Goal: Task Accomplishment & Management: Use online tool/utility

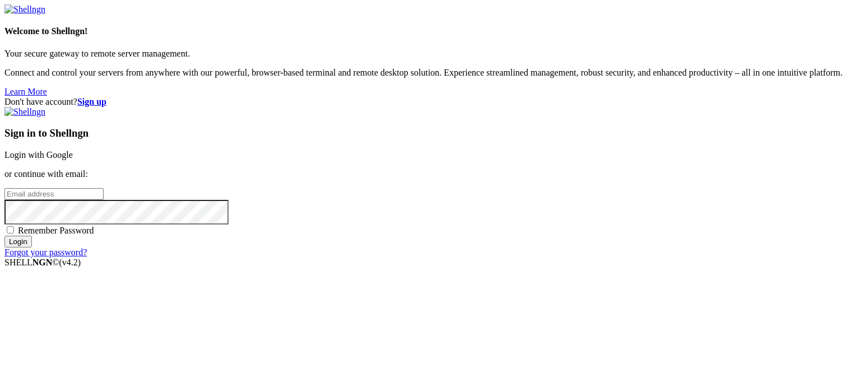
click at [73, 150] on link "Login with Google" at bounding box center [38, 155] width 68 height 10
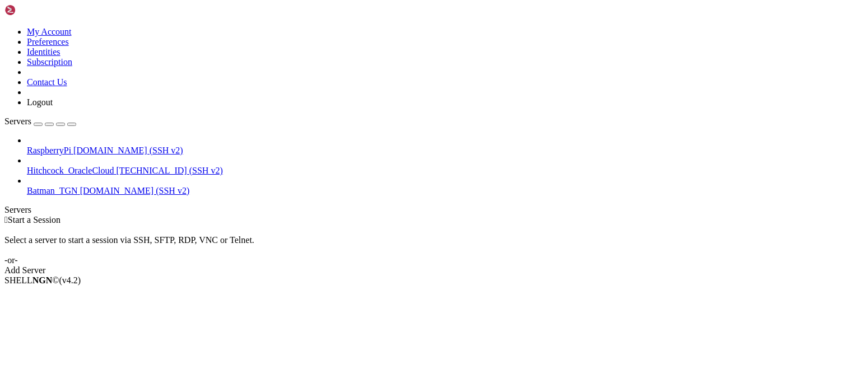
click at [97, 146] on span "santcugat.ydns.eu (SSH v2)" at bounding box center [128, 151] width 110 height 10
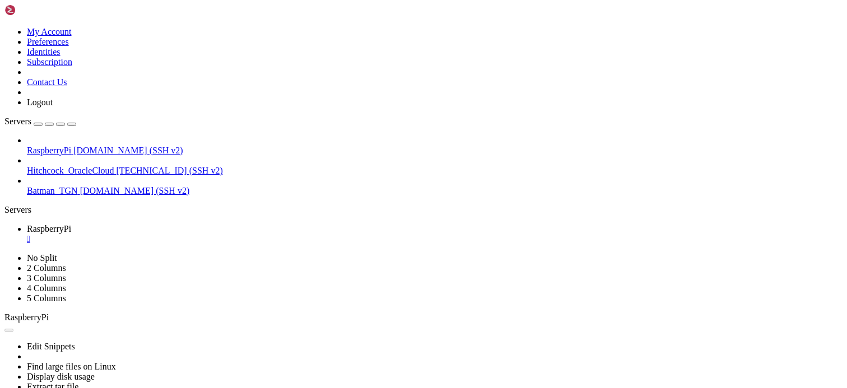
click at [217, 234] on div "" at bounding box center [434, 239] width 815 height 10
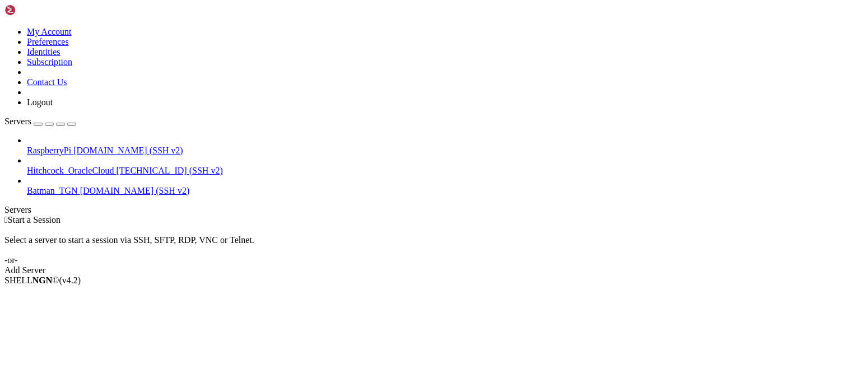
click at [211, 215] on div " Start a Session Select a server to start a session via SSH, SFTP, RDP, VNC or…" at bounding box center [423, 245] width 838 height 60
click at [106, 146] on span "santcugat.ydns.eu (SSH v2)" at bounding box center [128, 151] width 110 height 10
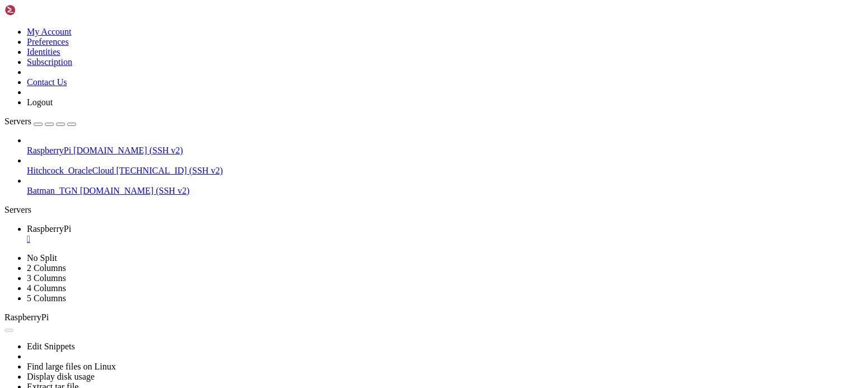
scroll to position [0, 0]
click at [4, 253] on icon at bounding box center [4, 253] width 0 height 0
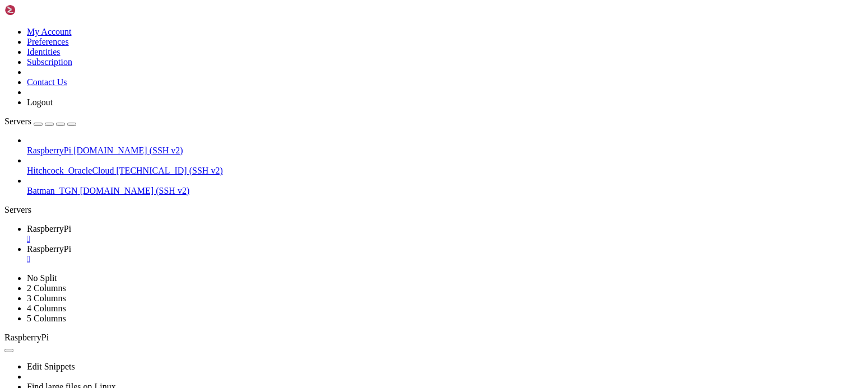
drag, startPoint x: 176, startPoint y: 34, endPoint x: 253, endPoint y: 41, distance: 77.6
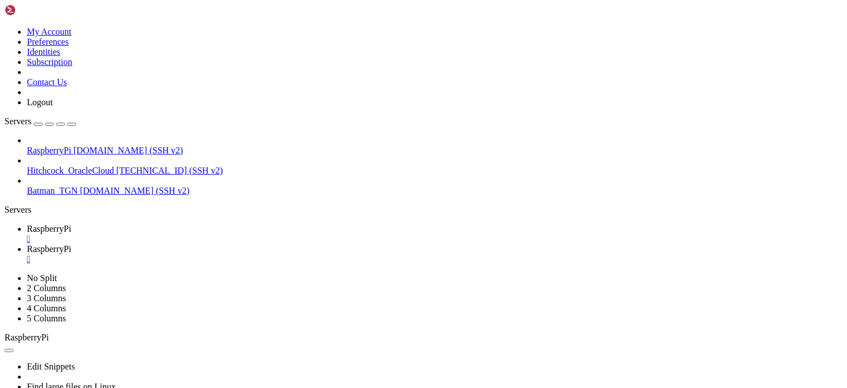
type input "/media/hdd/syncthing/Orgiva"
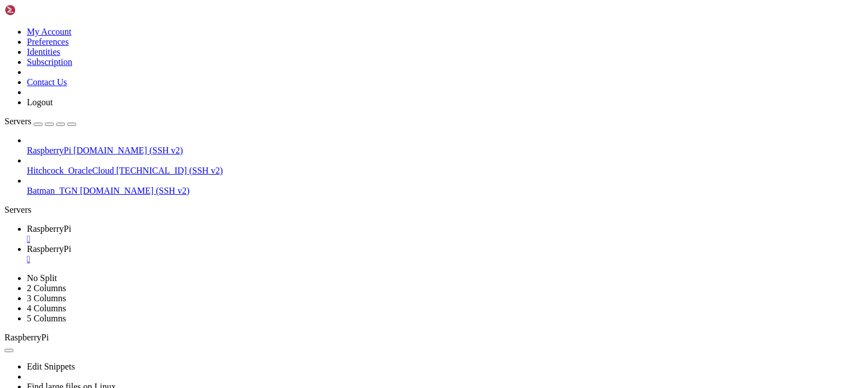
click at [295, 254] on div "" at bounding box center [434, 259] width 815 height 10
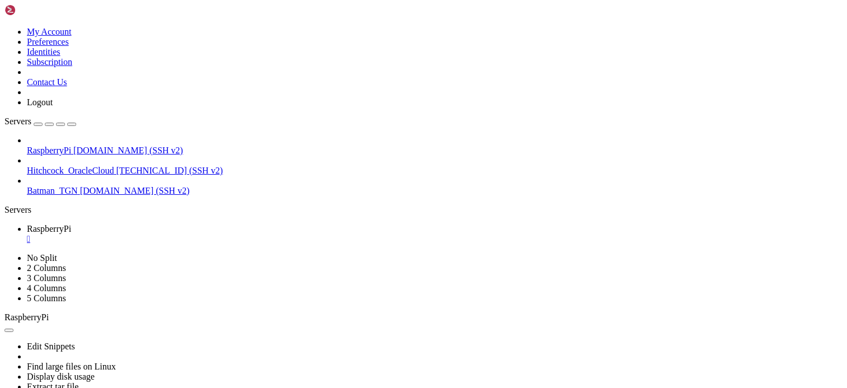
click at [211, 234] on div "" at bounding box center [434, 239] width 815 height 10
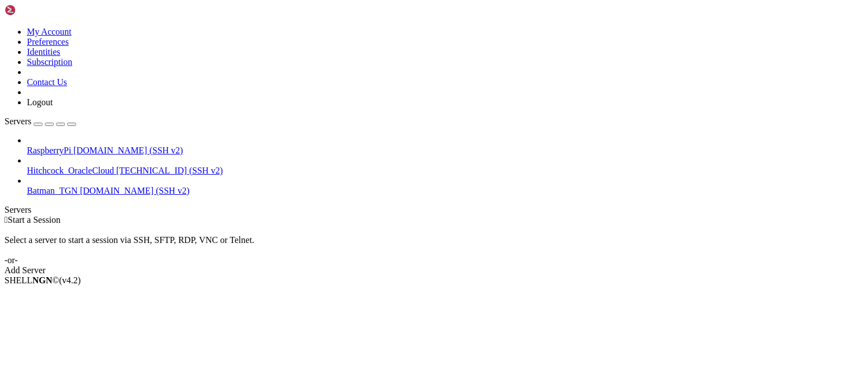
click at [86, 166] on span "Hitchcock_OracleCloud" at bounding box center [70, 171] width 87 height 10
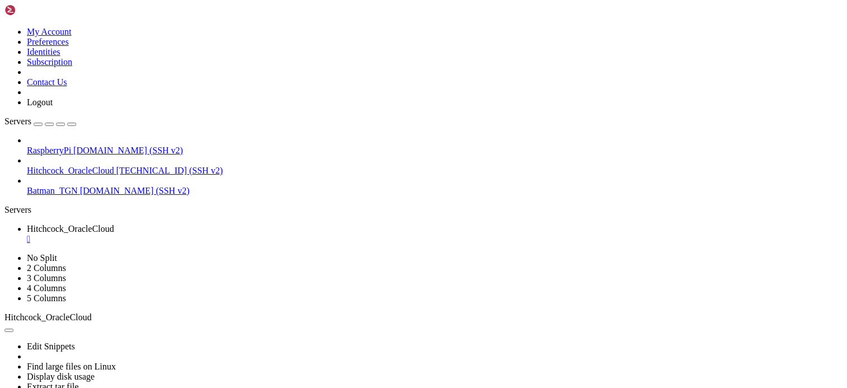
scroll to position [670, 0]
click at [236, 234] on div "" at bounding box center [434, 239] width 815 height 10
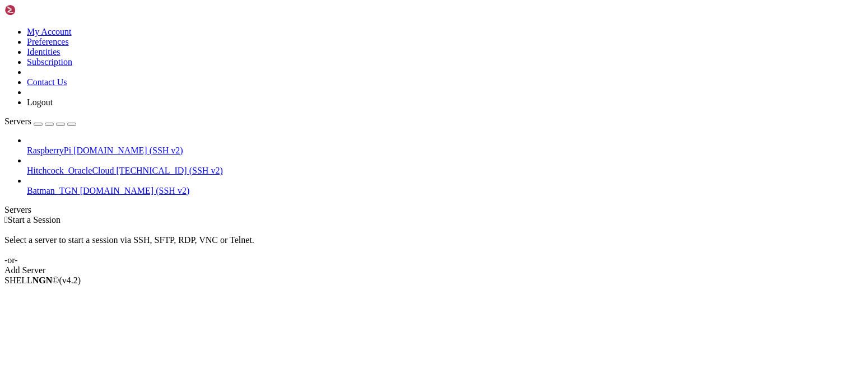
click at [373, 221] on div " Start a Session Select a server to start a session via SSH, SFTP, RDP, VNC or…" at bounding box center [423, 245] width 838 height 60
click at [273, 240] on div " Start a Session Select a server to start a session via SSH, SFTP, RDP, VNC or…" at bounding box center [423, 245] width 838 height 60
click at [432, 286] on div "SHELL NGN © (v 4.2 )" at bounding box center [423, 281] width 838 height 10
drag, startPoint x: 262, startPoint y: 69, endPoint x: 236, endPoint y: 80, distance: 27.7
click at [262, 215] on div " Start a Session Select a server to start a session via SSH, SFTP, RDP, VNC or…" at bounding box center [423, 245] width 838 height 60
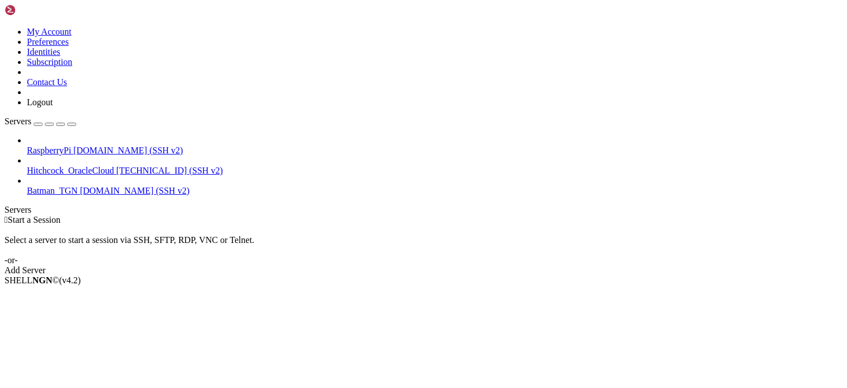
click at [276, 286] on div "SHELL NGN © (v 4.2 )" at bounding box center [423, 281] width 838 height 10
click at [353, 215] on div " Start a Session Select a server to start a session via SSH, SFTP, RDP, VNC or…" at bounding box center [423, 245] width 838 height 60
click at [448, 286] on div "SHELL NGN © (v 4.2 )" at bounding box center [423, 281] width 838 height 10
click at [333, 225] on div "Select a server to start a session via SSH, SFTP, RDP, VNC or Telnet. -or-" at bounding box center [423, 245] width 838 height 40
click at [78, 186] on span "Batman_TGN" at bounding box center [52, 191] width 51 height 10
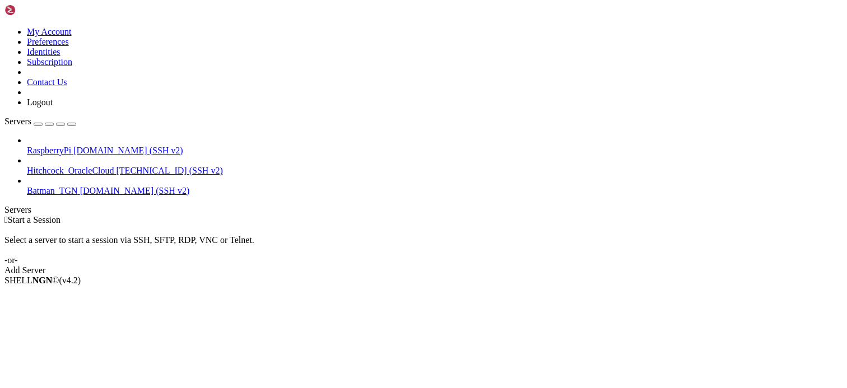
click at [313, 215] on div " Start a Session Select a server to start a session via SSH, SFTP, RDP, VNC or…" at bounding box center [423, 245] width 838 height 60
click at [225, 276] on div " Start a Session Select a server to start a session via SSH, SFTP, RDP, VNC or…" at bounding box center [423, 245] width 838 height 60
click at [320, 286] on div "SHELL NGN © (v 4.2 )" at bounding box center [423, 281] width 838 height 10
click at [301, 274] on div " Start a Session Select a server to start a session via SSH, SFTP, RDP, VNC or…" at bounding box center [423, 245] width 838 height 60
click at [277, 215] on div " Start a Session" at bounding box center [423, 220] width 838 height 10
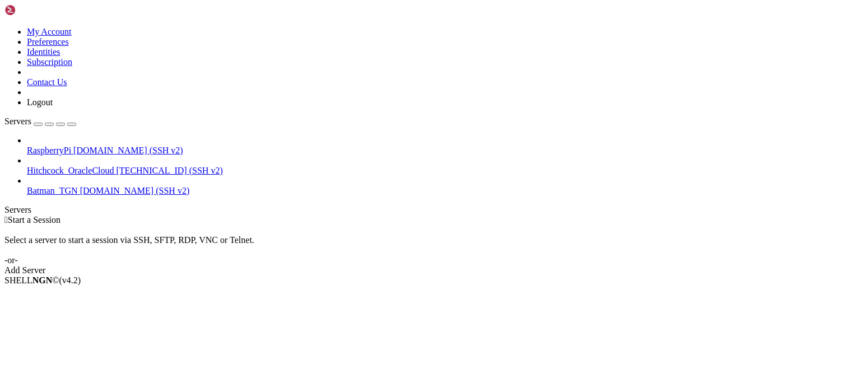
click at [824, 276] on div " Start a Session Select a server to start a session via SSH, SFTP, RDP, VNC or…" at bounding box center [423, 245] width 838 height 60
click at [314, 249] on div " Start a Session Select a server to start a session via SSH, SFTP, RDP, VNC or…" at bounding box center [423, 245] width 838 height 60
click at [369, 215] on div " Start a Session Select a server to start a session via SSH, SFTP, RDP, VNC or…" at bounding box center [423, 245] width 838 height 60
click at [400, 276] on div " Start a Session Select a server to start a session via SSH, SFTP, RDP, VNC or…" at bounding box center [423, 245] width 838 height 60
click at [837, 276] on div " Start a Session Select a server to start a session via SSH, SFTP, RDP, VNC or…" at bounding box center [423, 245] width 838 height 60
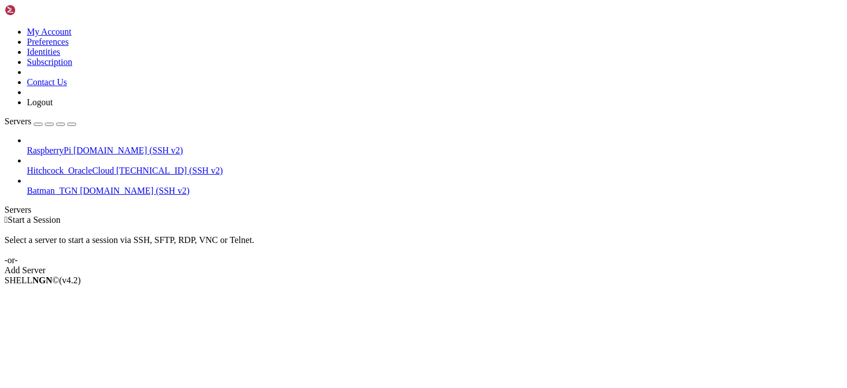
click at [288, 215] on div " Start a Session Select a server to start a session via SSH, SFTP, RDP, VNC or…" at bounding box center [423, 245] width 838 height 60
click at [840, 276] on div " Start a Session Select a server to start a session via SSH, SFTP, RDP, VNC or…" at bounding box center [423, 245] width 838 height 60
click at [822, 215] on div " Start a Session" at bounding box center [423, 220] width 838 height 10
click at [390, 225] on div "Select a server to start a session via SSH, SFTP, RDP, VNC or Telnet. -or-" at bounding box center [423, 245] width 838 height 40
click at [826, 276] on div " Start a Session Select a server to start a session via SSH, SFTP, RDP, VNC or…" at bounding box center [423, 245] width 838 height 60
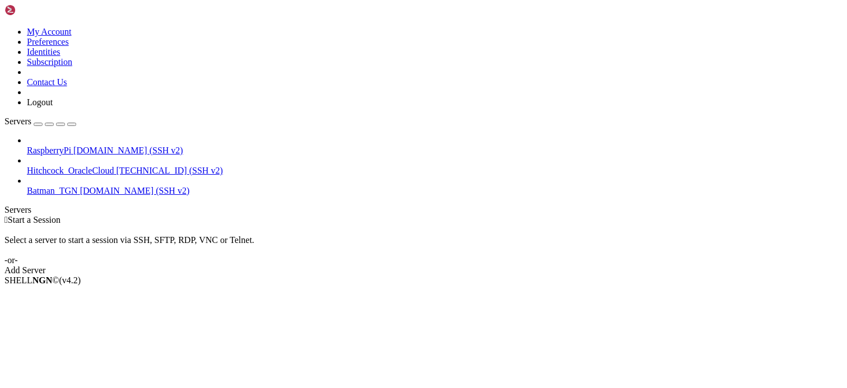
click at [358, 225] on div "Select a server to start a session via SSH, SFTP, RDP, VNC or Telnet. -or-" at bounding box center [423, 245] width 838 height 40
click at [337, 286] on div "SHELL NGN © (v 4.2 )" at bounding box center [423, 281] width 838 height 10
drag, startPoint x: 252, startPoint y: 155, endPoint x: 318, endPoint y: 174, distance: 68.8
click at [252, 225] on div "Select a server to start a session via SSH, SFTP, RDP, VNC or Telnet. -or-" at bounding box center [423, 245] width 838 height 40
click at [358, 286] on div "SHELL NGN © (v 4.2 )" at bounding box center [423, 281] width 838 height 10
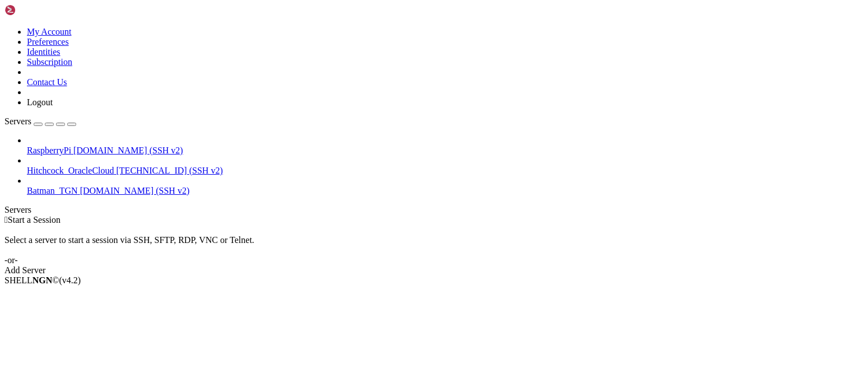
click at [82, 196] on div "RaspberryPi santcugat.ydns.eu (SSH v2) Hitchcock_OracleCloud 140.238.172.43 (SS…" at bounding box center [423, 166] width 838 height 60
click at [654, 286] on div "SHELL NGN © (v 4.2 )" at bounding box center [423, 281] width 838 height 10
click at [353, 225] on div "Select a server to start a session via SSH, SFTP, RDP, VNC or Telnet. -or-" at bounding box center [423, 245] width 838 height 40
click at [334, 215] on div " Start a Session" at bounding box center [423, 220] width 838 height 10
click at [822, 225] on div "Select a server to start a session via SSH, SFTP, RDP, VNC or Telnet. -or-" at bounding box center [423, 245] width 838 height 40
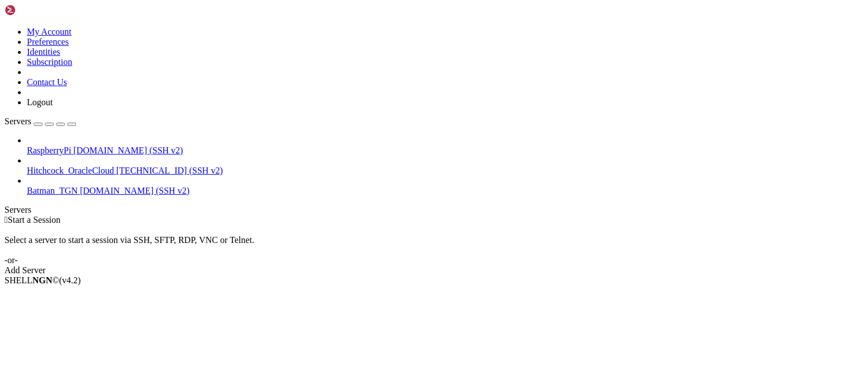
click at [689, 225] on div "Select a server to start a session via SSH, SFTP, RDP, VNC or Telnet. -or-" at bounding box center [423, 245] width 838 height 40
drag, startPoint x: 321, startPoint y: 57, endPoint x: 181, endPoint y: 84, distance: 143.2
click at [321, 215] on div " Start a Session Select a server to start a session via SSH, SFTP, RDP, VNC or…" at bounding box center [423, 245] width 838 height 60
click at [127, 286] on div "SHELL NGN © (v 4.2 )" at bounding box center [423, 281] width 838 height 10
click at [435, 215] on div " Start a Session Select a server to start a session via SSH, SFTP, RDP, VNC or…" at bounding box center [423, 245] width 838 height 60
